Goal: Information Seeking & Learning: Learn about a topic

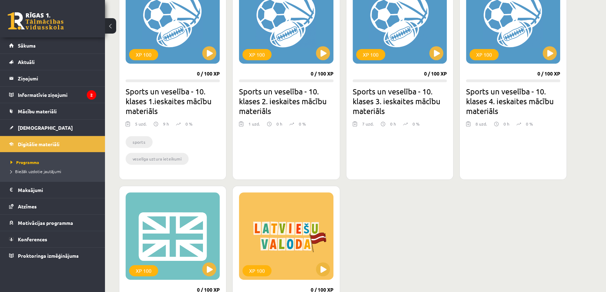
scroll to position [530, 0]
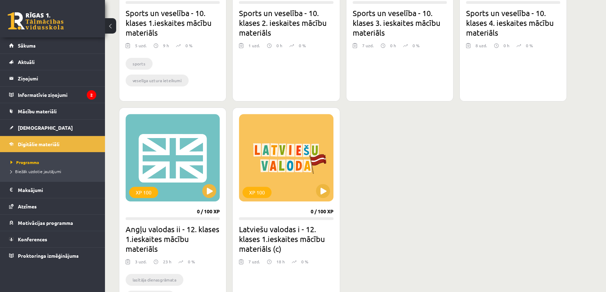
drag, startPoint x: 197, startPoint y: 170, endPoint x: 410, endPoint y: 146, distance: 214.4
click at [411, 146] on div "XP 100 0 / 100 XP Datorikas - 10. klases 1. ieskaites mācību materiāls 14 uzd. …" at bounding box center [343, 1] width 448 height 664
click at [166, 140] on div "XP 100" at bounding box center [173, 157] width 94 height 87
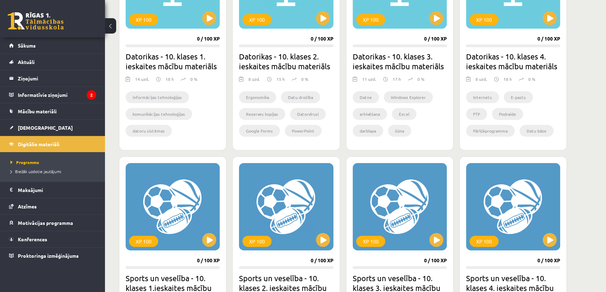
scroll to position [530, 0]
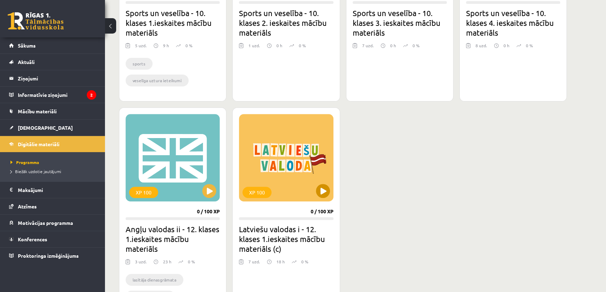
click at [311, 149] on div "XP 100" at bounding box center [286, 157] width 94 height 87
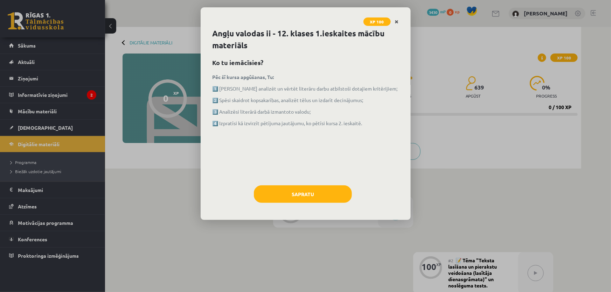
click at [401, 19] on link "Close" at bounding box center [396, 22] width 12 height 14
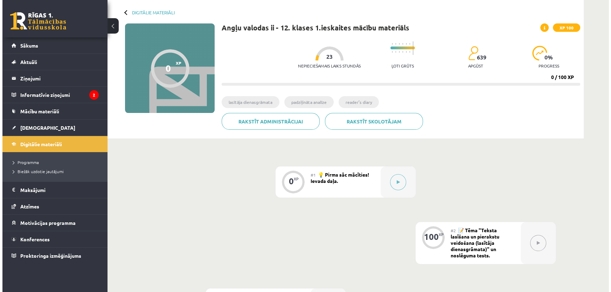
scroll to position [53, 0]
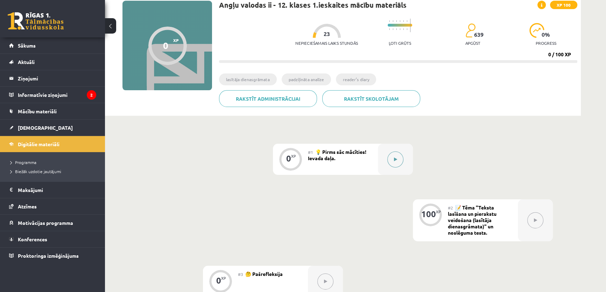
click at [405, 165] on div at bounding box center [395, 159] width 35 height 31
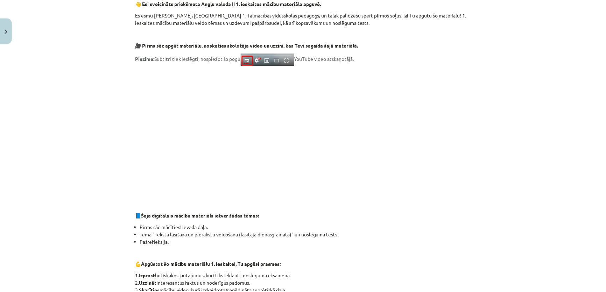
scroll to position [0, 0]
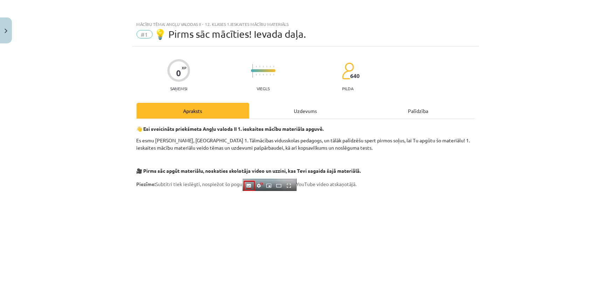
click at [301, 107] on div "Uzdevums" at bounding box center [305, 111] width 113 height 16
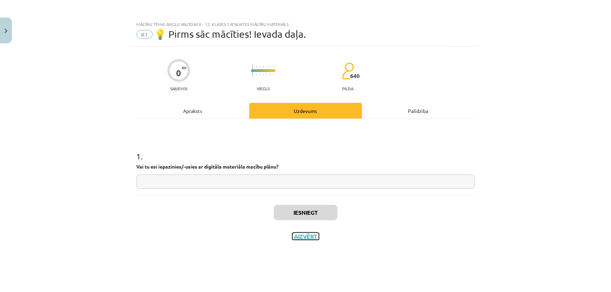
click at [313, 234] on button "Aizvērt" at bounding box center [305, 236] width 27 height 7
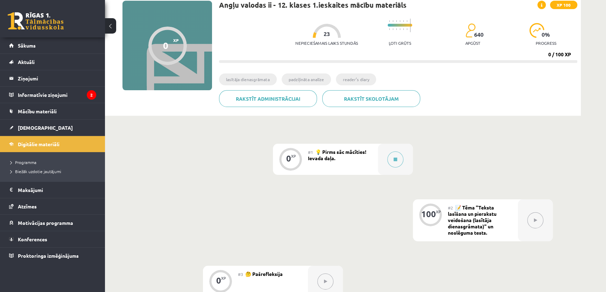
drag, startPoint x: 313, startPoint y: 34, endPoint x: 331, endPoint y: 36, distance: 17.6
click at [331, 36] on div at bounding box center [327, 31] width 28 height 14
click at [524, 181] on div "0 XP #1 💡 Pirms sāc mācīties! Ievada daļa. 100 XP #2 📝 Tēma "Teksta lasīšana un…" at bounding box center [343, 220] width 420 height 153
click at [537, 226] on button at bounding box center [535, 220] width 16 height 16
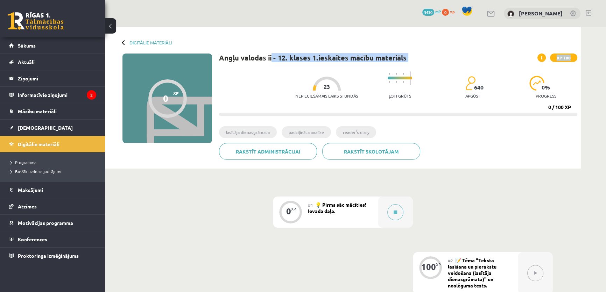
drag, startPoint x: 270, startPoint y: 61, endPoint x: 274, endPoint y: 63, distance: 4.4
click at [274, 63] on div "Angļu valodas ii - 12. klases 1.ieskaites mācību materiāls XP 100 Nepieciešamai…" at bounding box center [398, 110] width 358 height 112
click at [268, 75] on div "Nepieciešamais laiks stundās 23 Ļoti grūts 640 apgūst 0 % progress 0 / 100 XP" at bounding box center [398, 92] width 358 height 48
click at [150, 42] on link "Digitālie materiāli" at bounding box center [150, 42] width 43 height 5
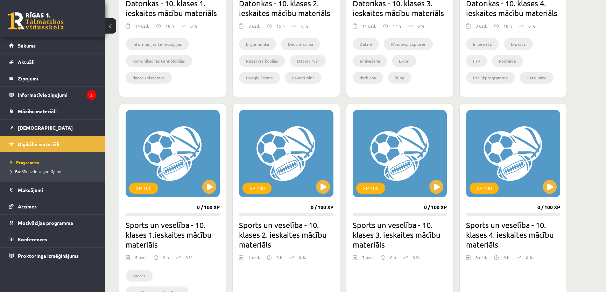
scroll to position [530, 0]
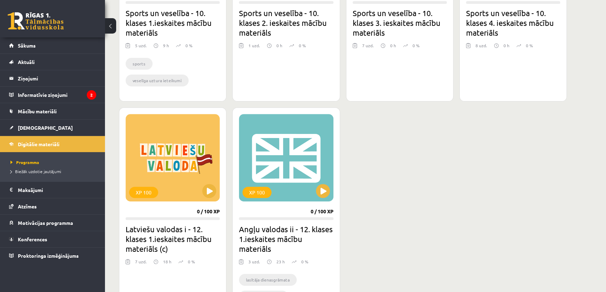
drag, startPoint x: 0, startPoint y: 0, endPoint x: 354, endPoint y: 150, distance: 384.3
click at [354, 150] on div "XP 100 0 / 100 XP Datorikas - 10. klases 1. ieskaites mācību materiāls 14 uzd. …" at bounding box center [343, 1] width 448 height 664
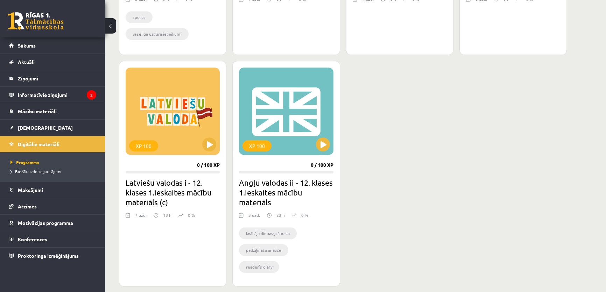
scroll to position [624, 0]
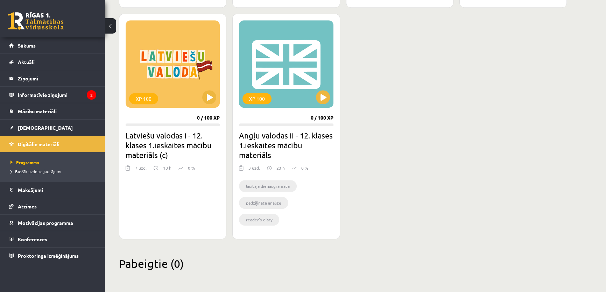
drag, startPoint x: 354, startPoint y: 150, endPoint x: 367, endPoint y: 202, distance: 53.6
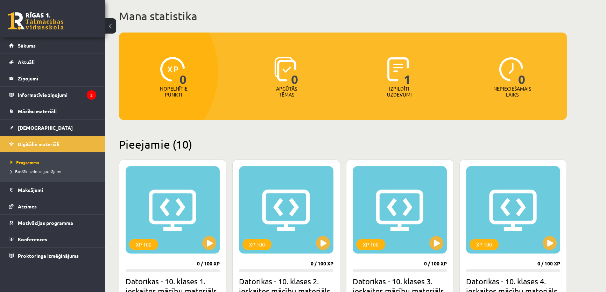
scroll to position [0, 0]
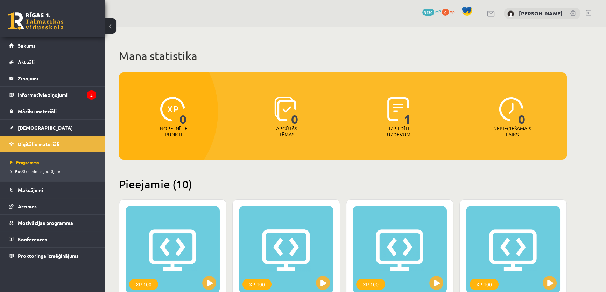
drag, startPoint x: 395, startPoint y: 283, endPoint x: 427, endPoint y: -38, distance: 322.8
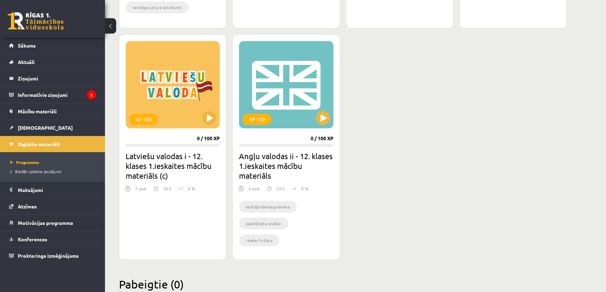
scroll to position [624, 0]
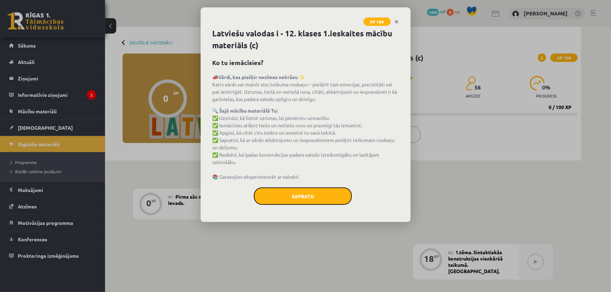
drag, startPoint x: 324, startPoint y: 200, endPoint x: 389, endPoint y: 165, distance: 73.4
drag, startPoint x: 389, startPoint y: 165, endPoint x: 329, endPoint y: 167, distance: 59.5
click at [329, 167] on p "🔍 Šajā mācību materiālā Tu: ✅ Uzzināsi, kā lietot uzrunas, lai pievērstu uzmanī…" at bounding box center [305, 143] width 186 height 73
click at [397, 23] on icon "Close" at bounding box center [397, 22] width 4 height 5
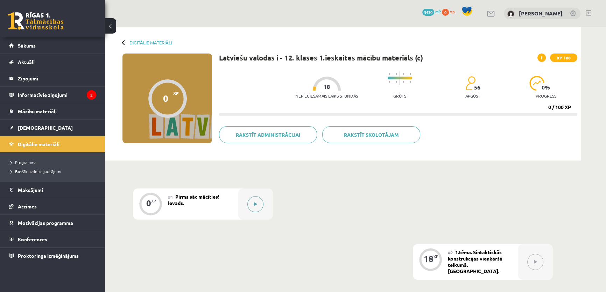
click at [252, 207] on button at bounding box center [255, 204] width 16 height 16
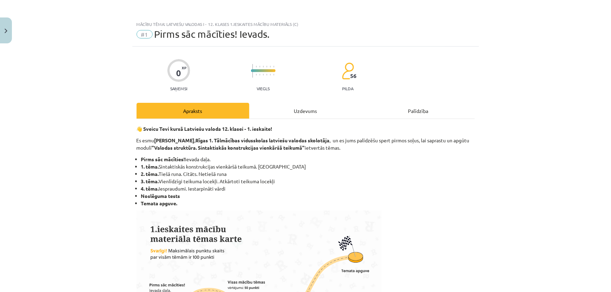
drag, startPoint x: 360, startPoint y: 131, endPoint x: 379, endPoint y: -38, distance: 170.0
click at [306, 104] on div "Uzdevums" at bounding box center [305, 111] width 113 height 16
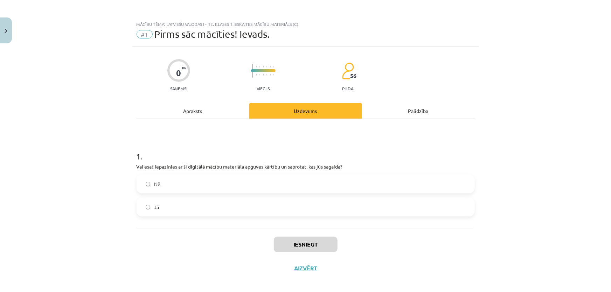
scroll to position [5, 0]
